Goal: Task Accomplishment & Management: Use online tool/utility

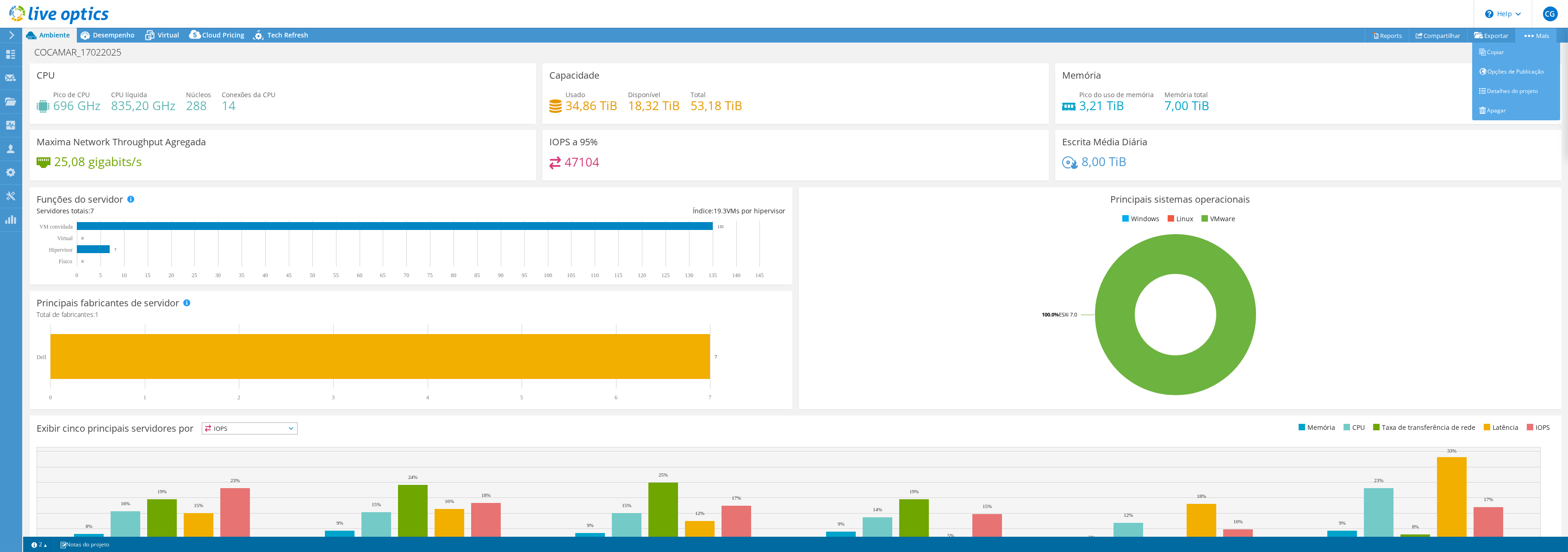
click at [1533, 32] on link "Mais" at bounding box center [1536, 35] width 41 height 14
click at [65, 14] on icon at bounding box center [59, 14] width 99 height 19
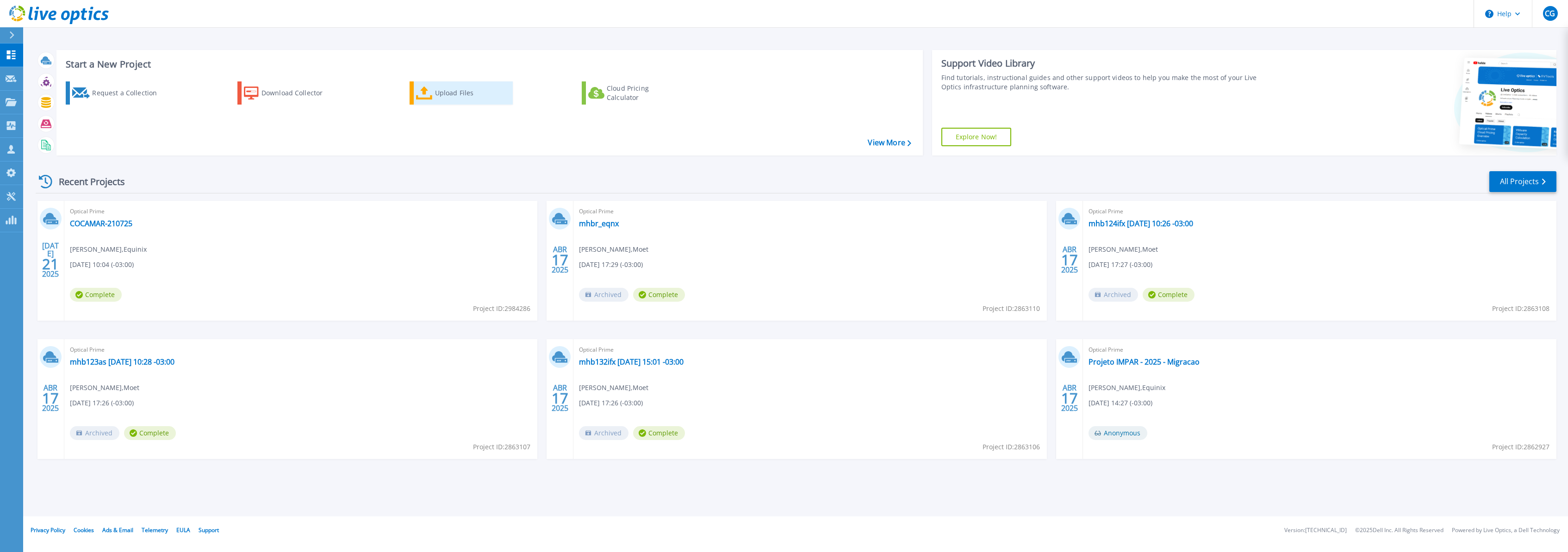
click at [414, 96] on link "Upload Files" at bounding box center [461, 93] width 103 height 23
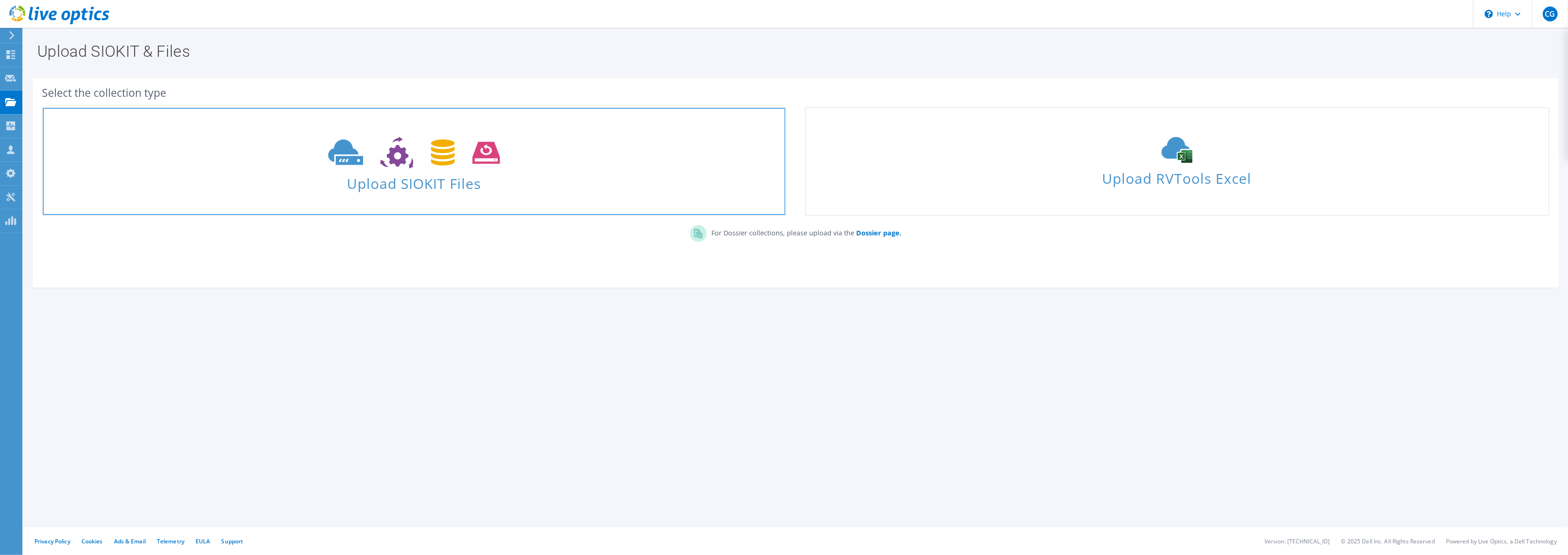
click at [408, 186] on span "Upload SIOKIT Files" at bounding box center [414, 181] width 742 height 20
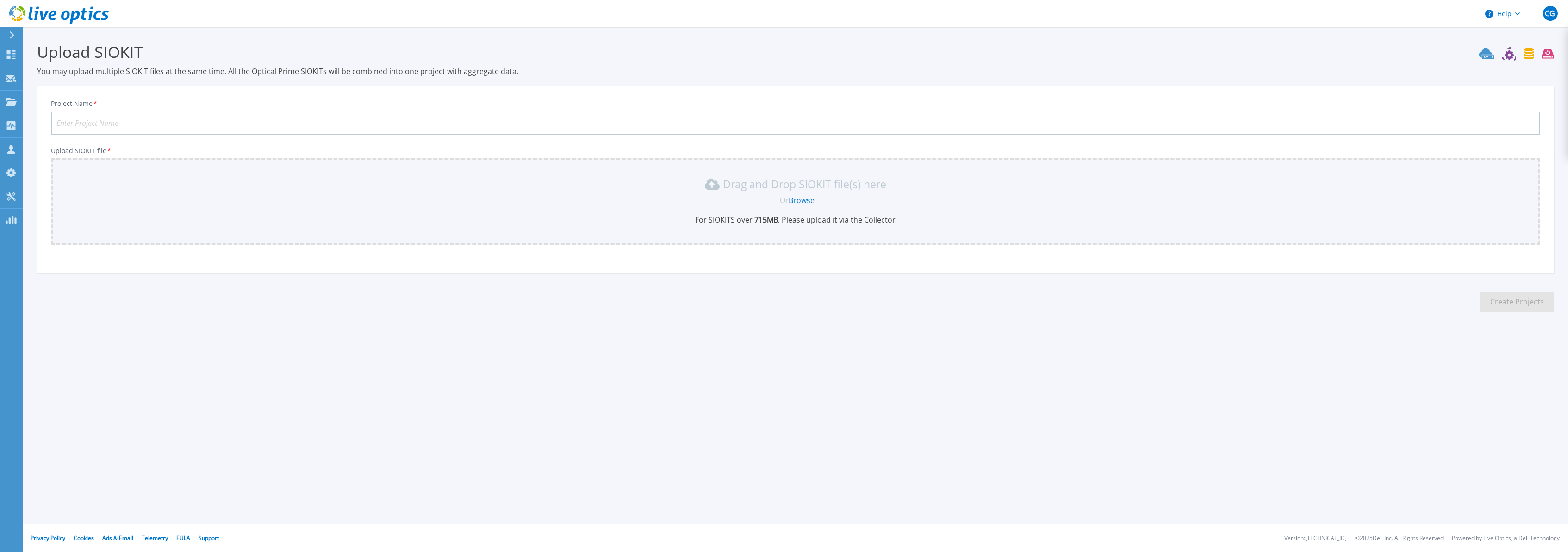
click at [89, 120] on input "Project Name *" at bounding box center [796, 123] width 1490 height 23
type input "c"
click at [364, 206] on div "Drag and Drop SIOKIT file(s) here Or Browse For SIOKITS over 715 MB , Please up…" at bounding box center [795, 201] width 1478 height 48
click at [798, 199] on link "Browse" at bounding box center [802, 200] width 26 height 11
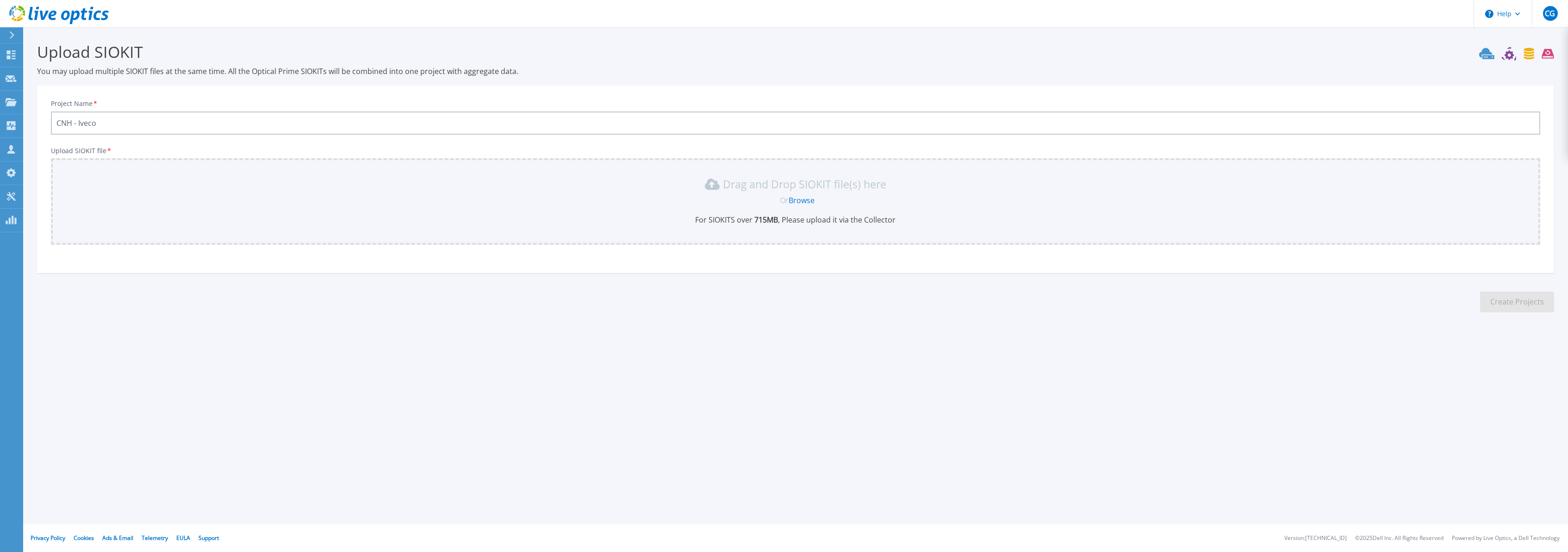
click at [72, 124] on input "CNH - Iveco" at bounding box center [796, 123] width 1490 height 23
type input "Iveco"
click at [814, 202] on link "Browse" at bounding box center [802, 200] width 26 height 11
drag, startPoint x: 35, startPoint y: 13, endPoint x: 56, endPoint y: 32, distance: 28.3
click at [35, 13] on icon at bounding box center [36, 14] width 5 height 14
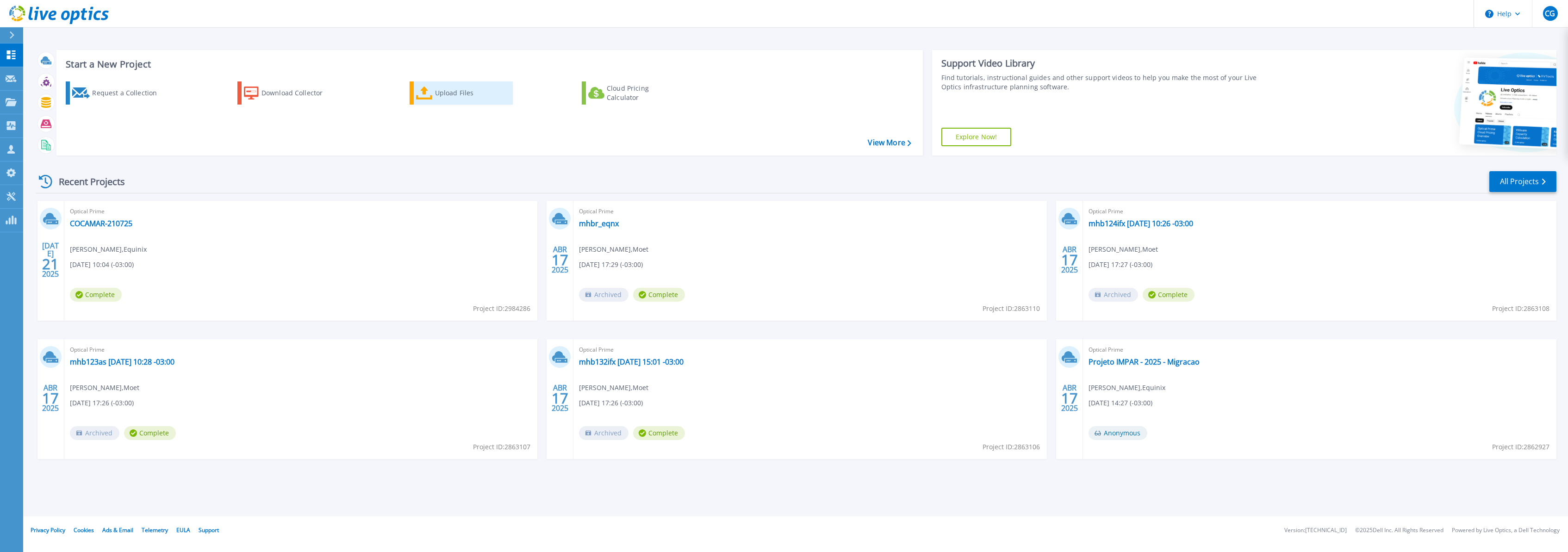
click at [434, 90] on link "Upload Files" at bounding box center [461, 93] width 103 height 23
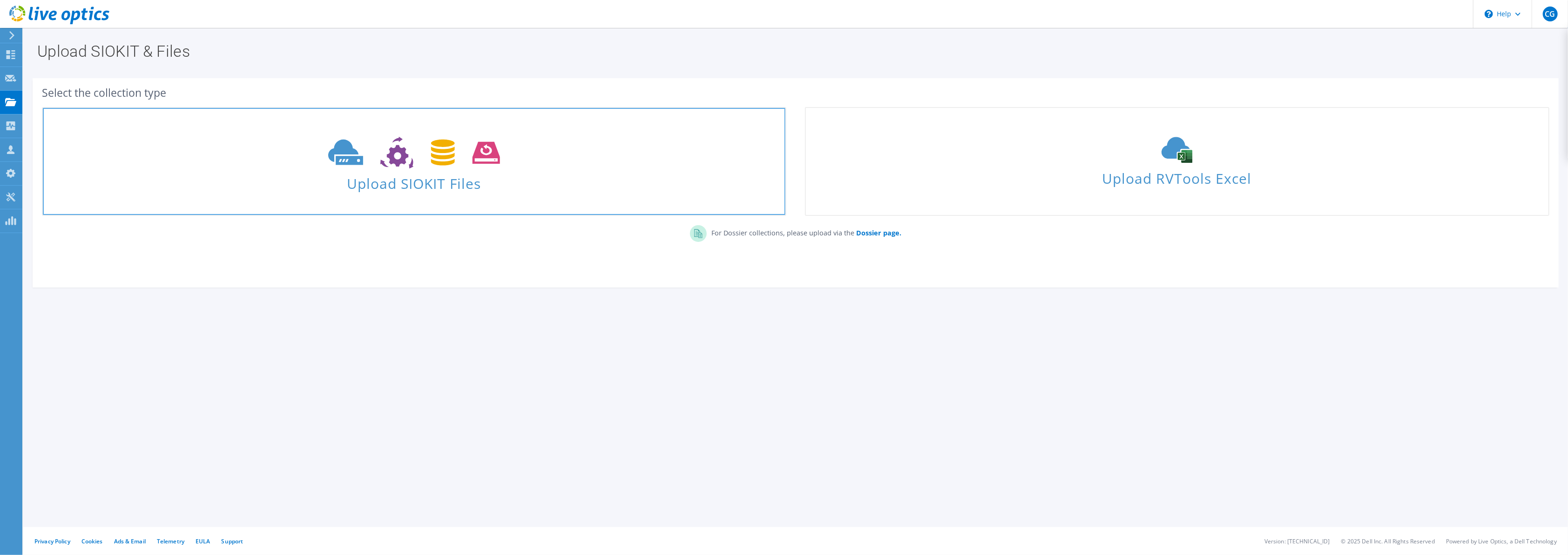
click at [444, 183] on span "Upload SIOKIT Files" at bounding box center [414, 181] width 742 height 20
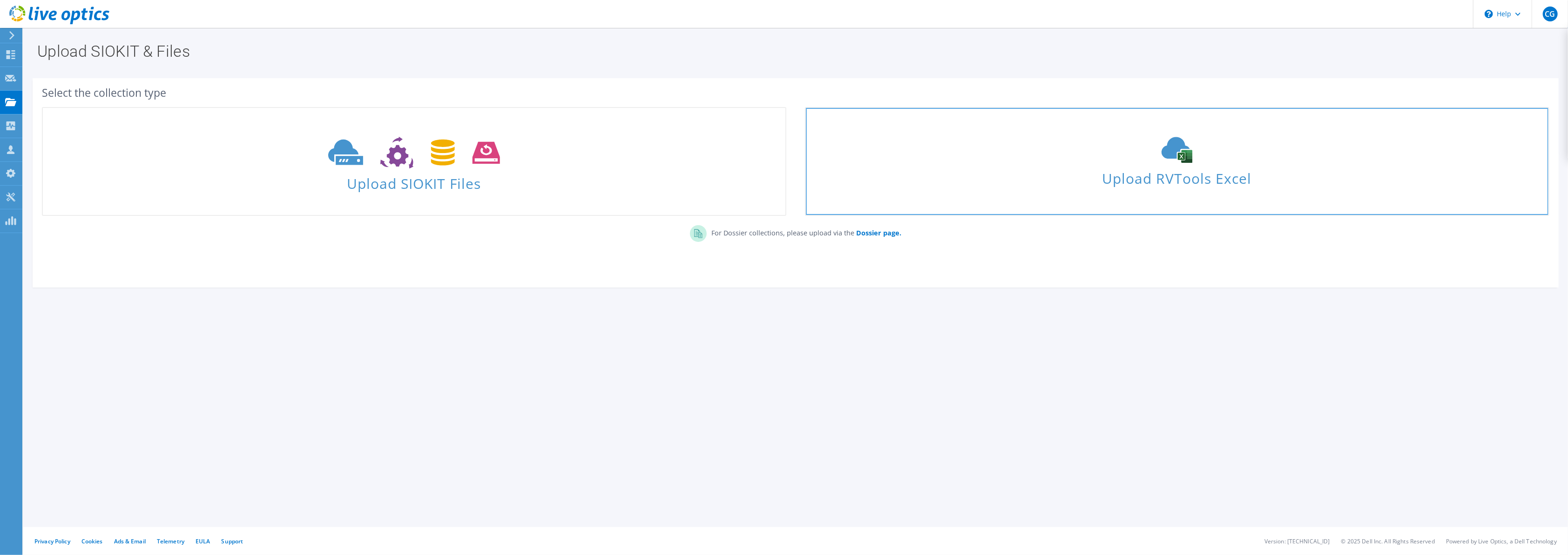
click at [1138, 168] on span "Upload RVTools Excel" at bounding box center [1177, 176] width 742 height 20
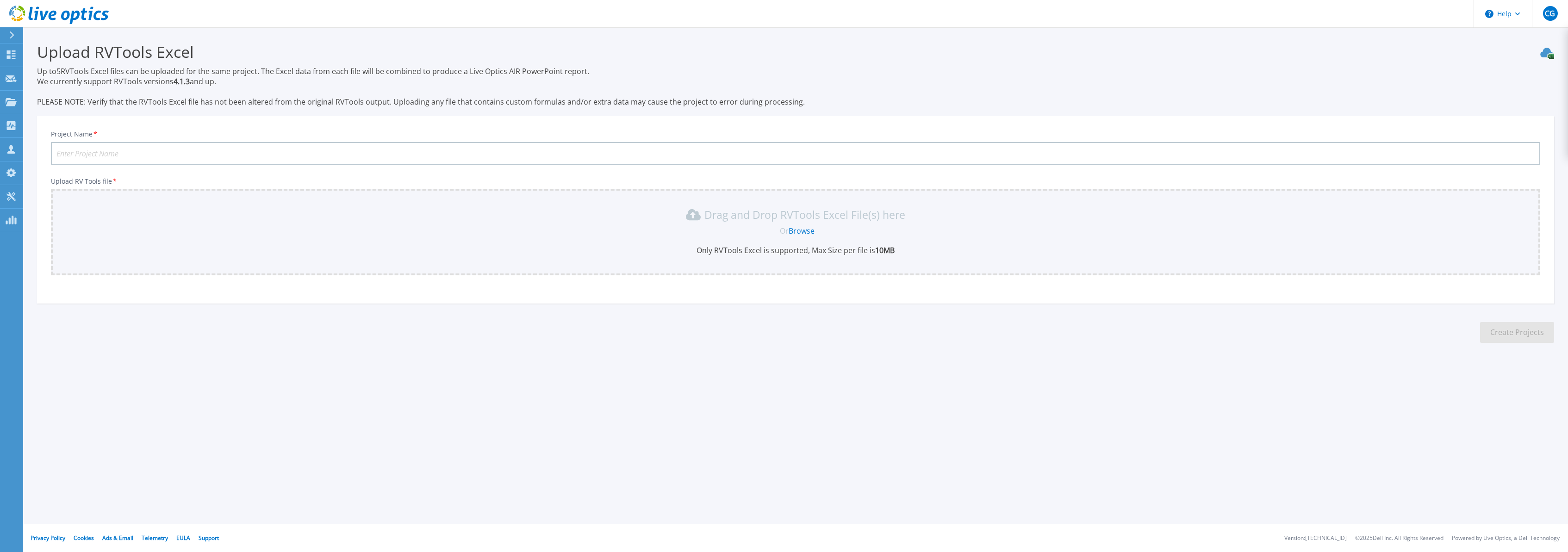
click at [127, 151] on input "Project Name *" at bounding box center [796, 154] width 1490 height 23
type input "Iveco"
click at [795, 232] on link "Browse" at bounding box center [802, 231] width 26 height 11
